Goal: Navigation & Orientation: Find specific page/section

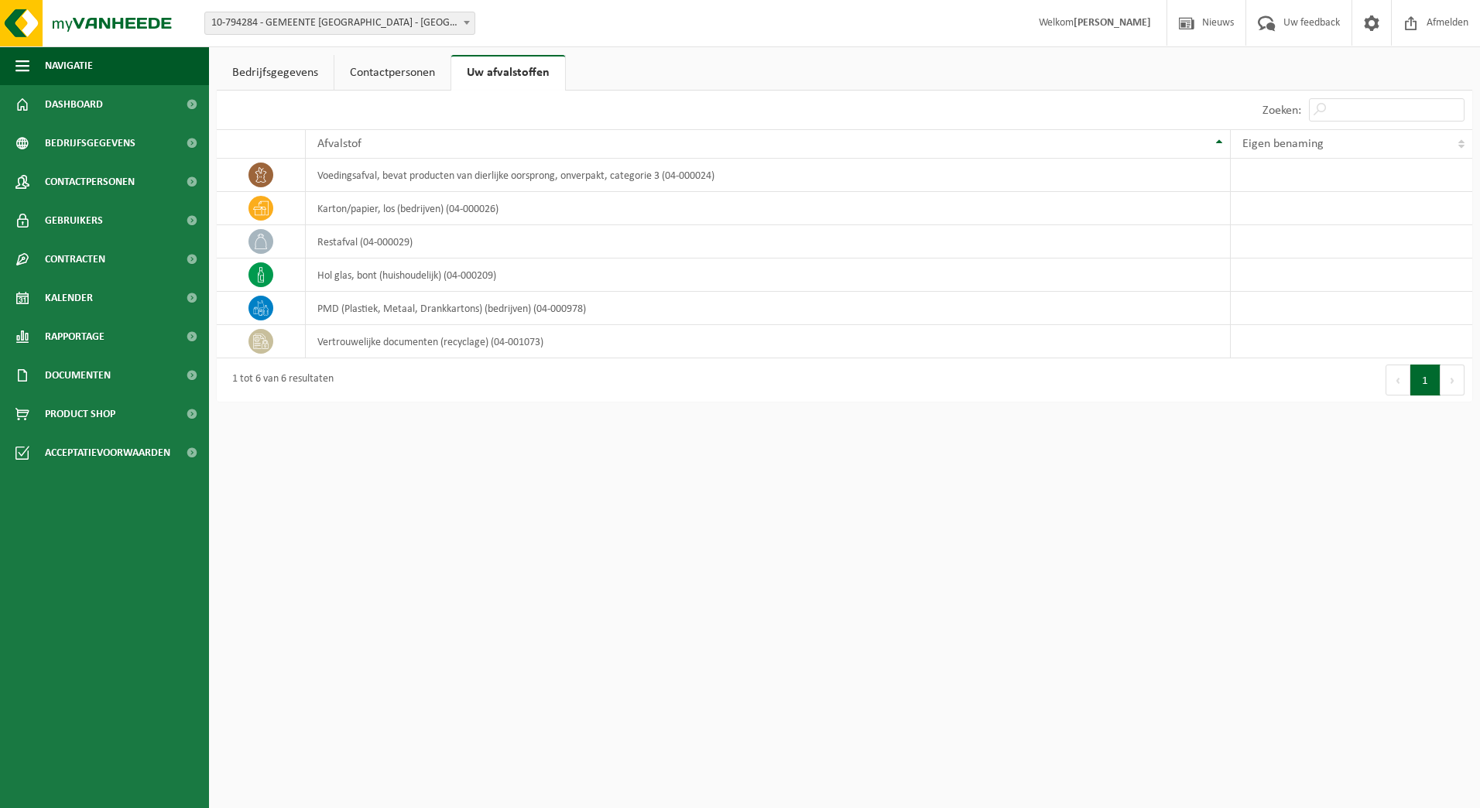
click at [429, 499] on html "Vestiging: 10-794284 - GEMEENTE [GEOGRAPHIC_DATA] - [GEOGRAPHIC_DATA]-[GEOGRAPH…" at bounding box center [740, 404] width 1480 height 808
click at [1006, 598] on html "Vestiging: 10-794284 - GEMEENTE [GEOGRAPHIC_DATA] - [GEOGRAPHIC_DATA]-[GEOGRAPH…" at bounding box center [740, 404] width 1480 height 808
click at [619, 509] on html "Vestiging: 10-794284 - GEMEENTE [GEOGRAPHIC_DATA] - [GEOGRAPHIC_DATA]-[GEOGRAPH…" at bounding box center [740, 404] width 1480 height 808
drag, startPoint x: 652, startPoint y: 552, endPoint x: 605, endPoint y: 557, distance: 47.4
click at [652, 551] on html "Vestiging: 10-794284 - GEMEENTE [GEOGRAPHIC_DATA] - [GEOGRAPHIC_DATA]-[GEOGRAPH…" at bounding box center [740, 404] width 1480 height 808
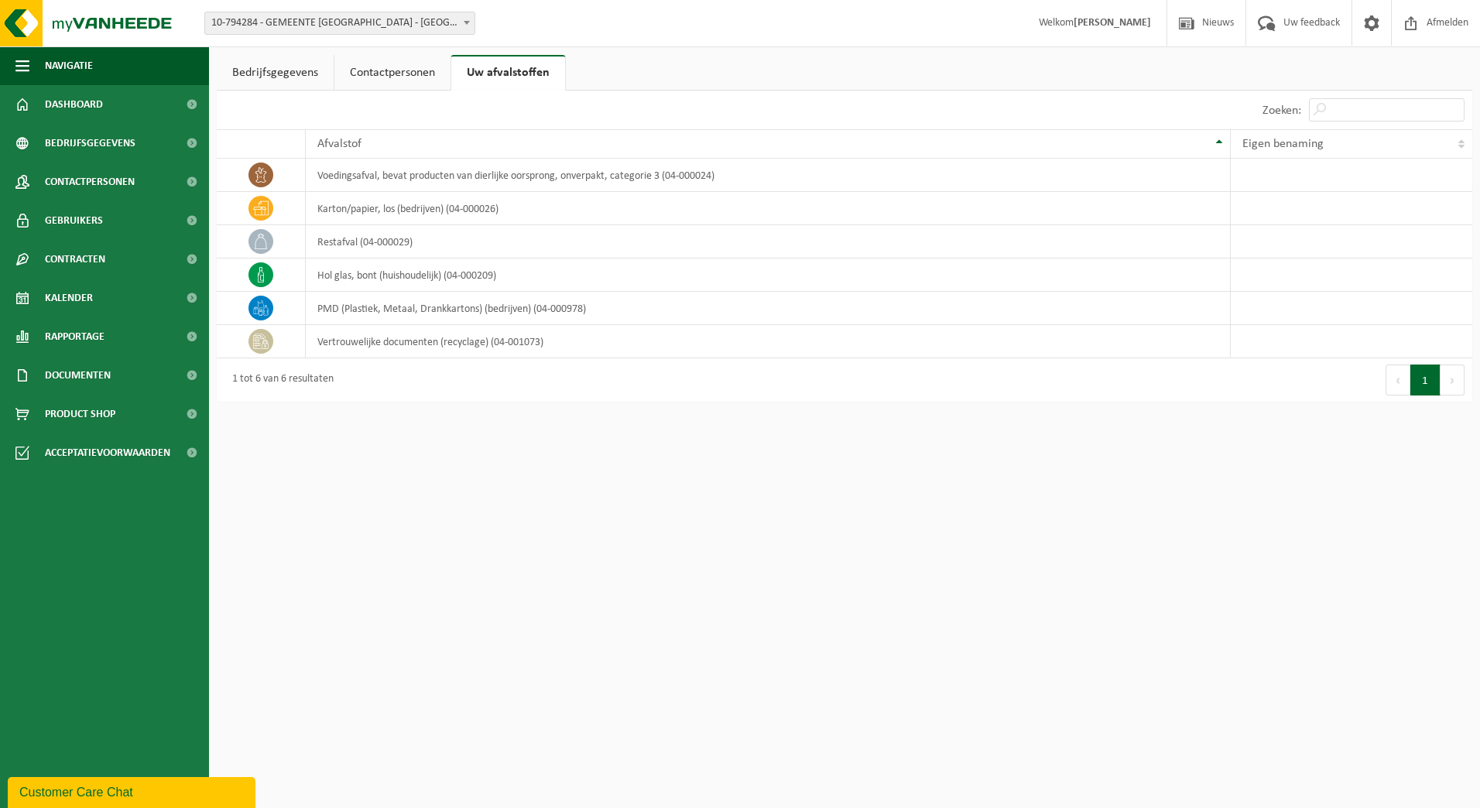
drag, startPoint x: 895, startPoint y: 529, endPoint x: 1150, endPoint y: 364, distance: 303.4
click at [896, 529] on html "Vestiging: 10-794284 - GEMEENTE [GEOGRAPHIC_DATA] - [GEOGRAPHIC_DATA]-[GEOGRAPH…" at bounding box center [740, 404] width 1480 height 808
click at [1120, 620] on html "Vestiging: 10-794284 - GEMEENTE [GEOGRAPHIC_DATA] - [GEOGRAPHIC_DATA]-[GEOGRAPH…" at bounding box center [740, 404] width 1480 height 808
click at [100, 101] on span "Dashboard" at bounding box center [74, 104] width 58 height 39
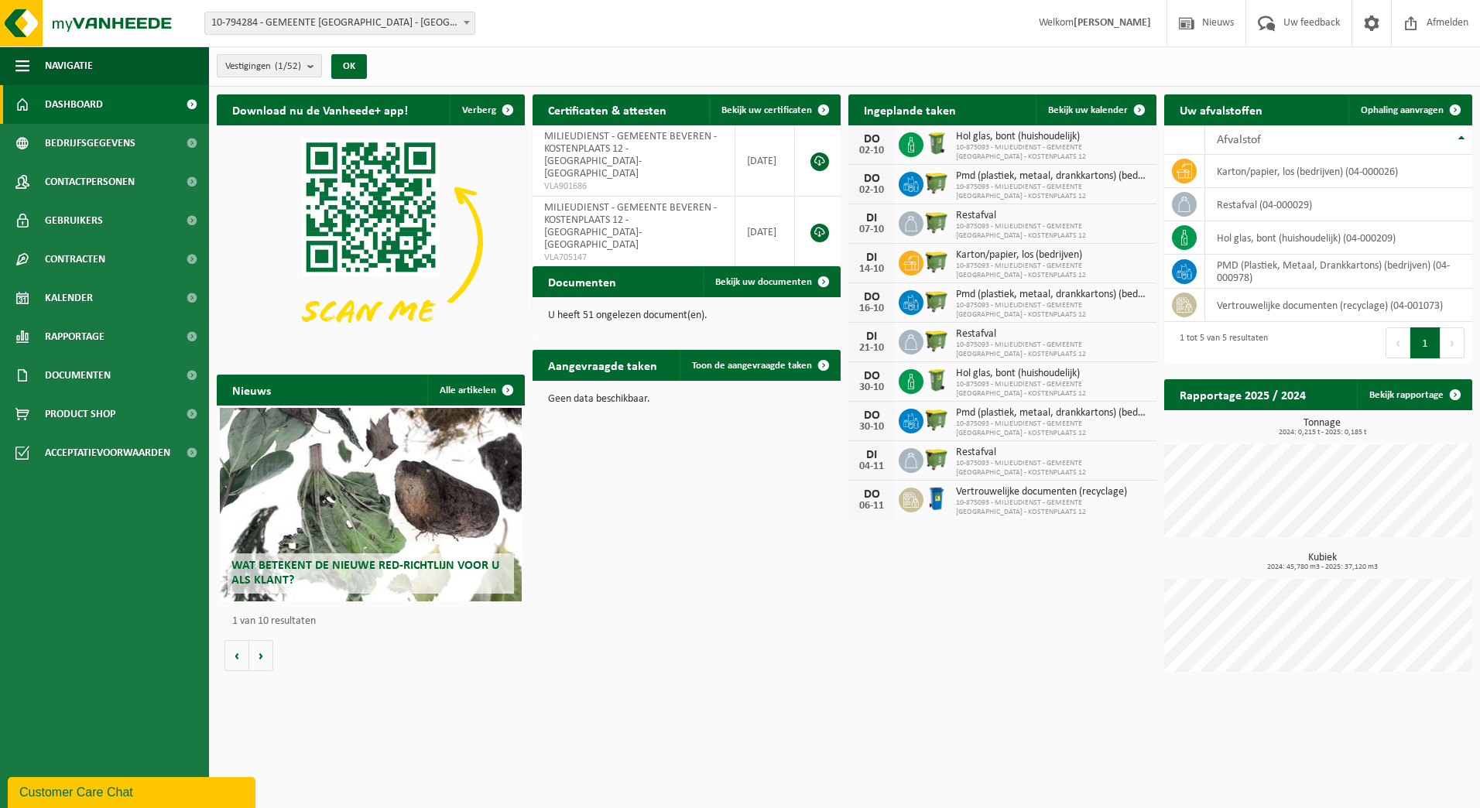
click at [677, 19] on div "Vestiging: 10-794284 - GEMEENTE BEVEREN - BEVEREN-WAAS 10-881464 - ADMINISTRATI…" at bounding box center [740, 23] width 1480 height 47
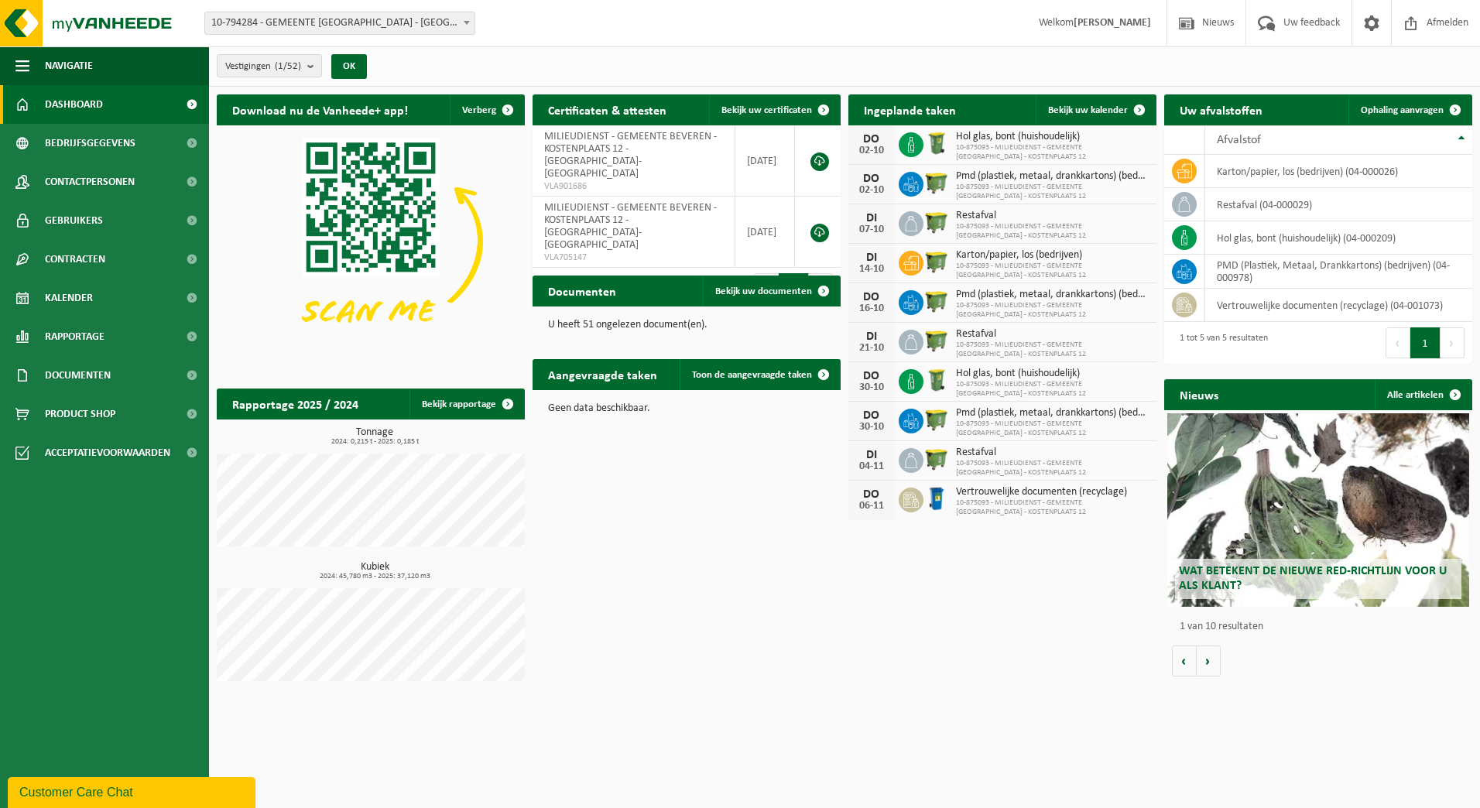
drag, startPoint x: 700, startPoint y: 546, endPoint x: 702, endPoint y: 535, distance: 11.8
click at [702, 544] on div "Download nu de Vanheede+ app! Verberg Certificaten & attesten Bekijk uw certifi…" at bounding box center [844, 392] width 1263 height 610
click at [694, 630] on div "Download nu de Vanheede+ app! Verberg Certificaten & attesten Bekijk uw certifi…" at bounding box center [844, 392] width 1263 height 610
